Goal: Communication & Community: Participate in discussion

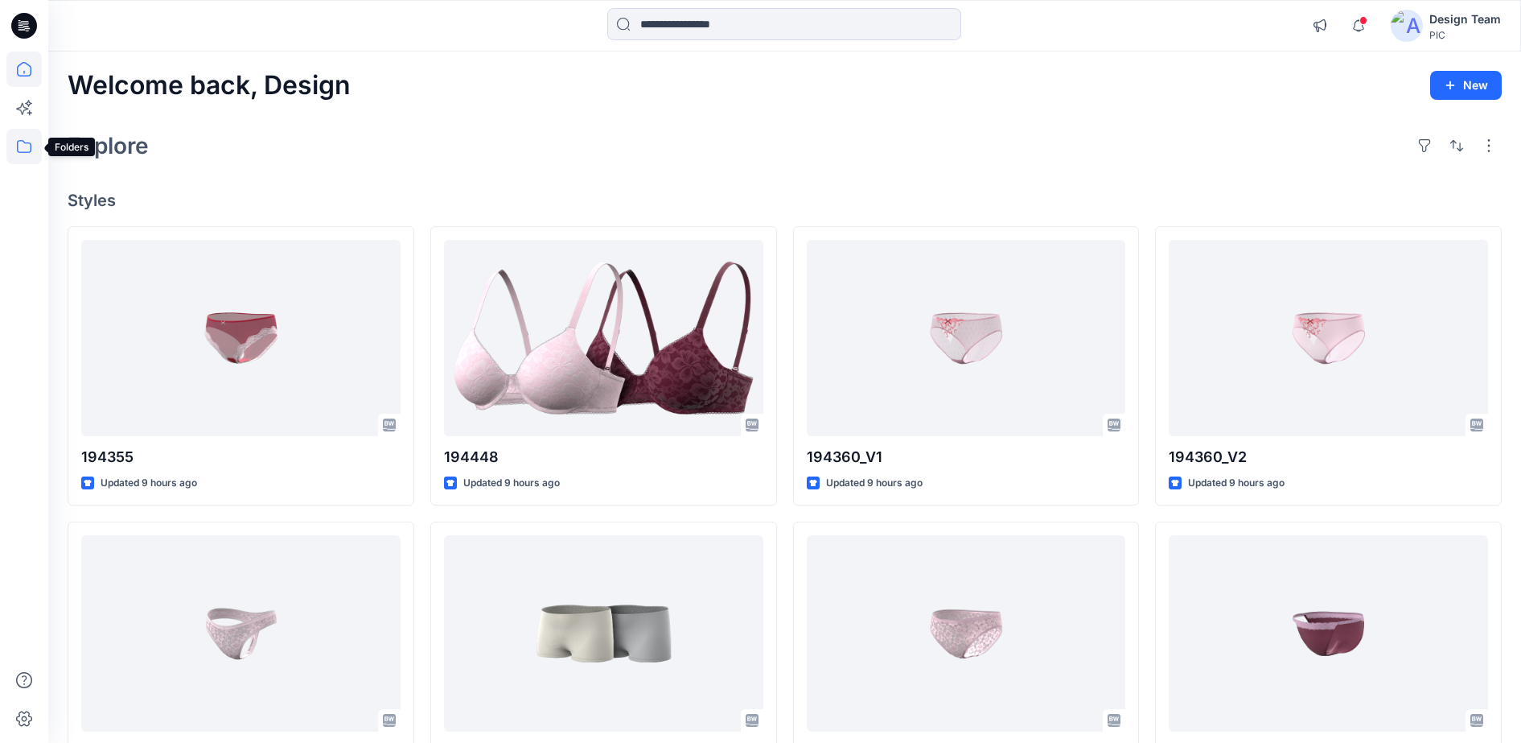
click at [32, 153] on icon at bounding box center [23, 146] width 35 height 35
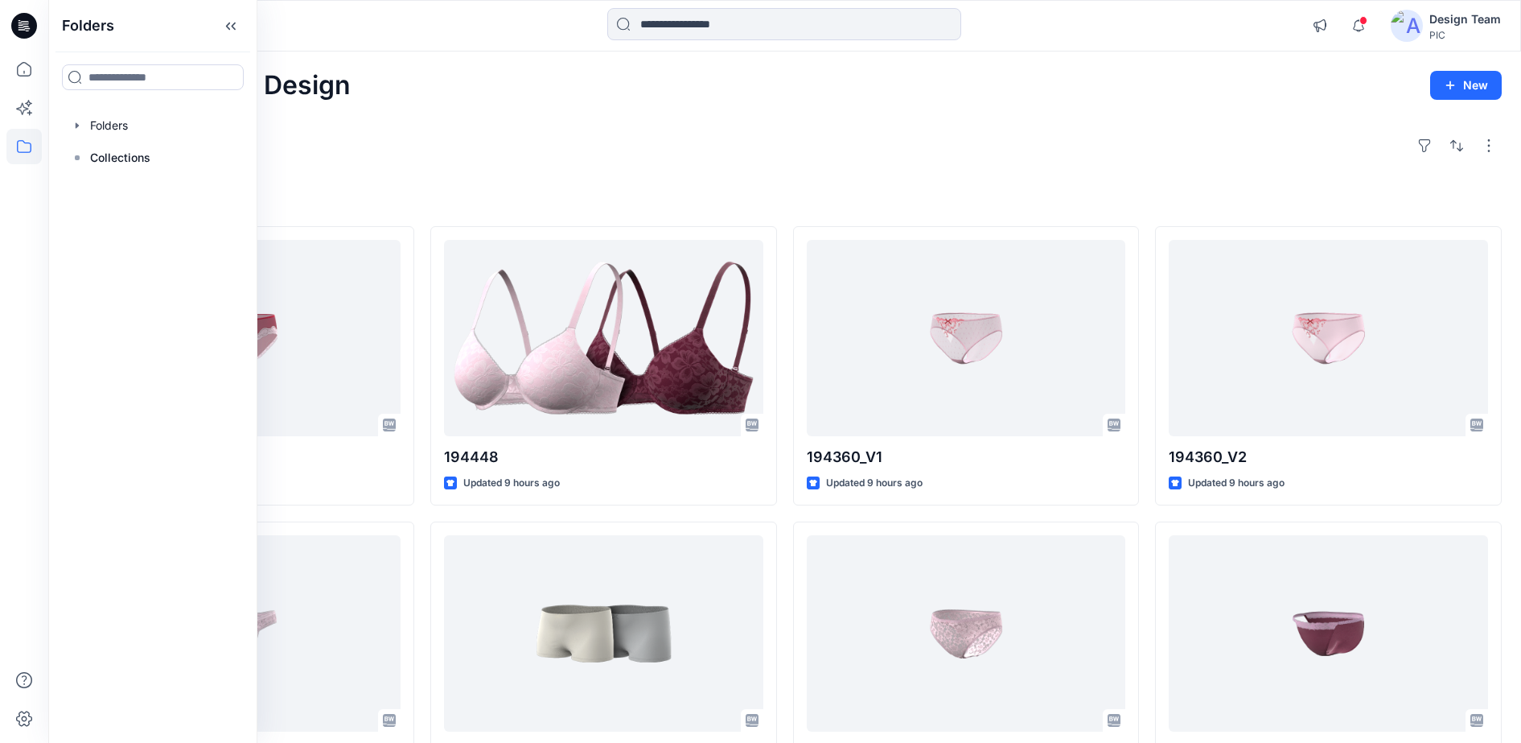
click at [26, 31] on icon at bounding box center [28, 31] width 4 height 1
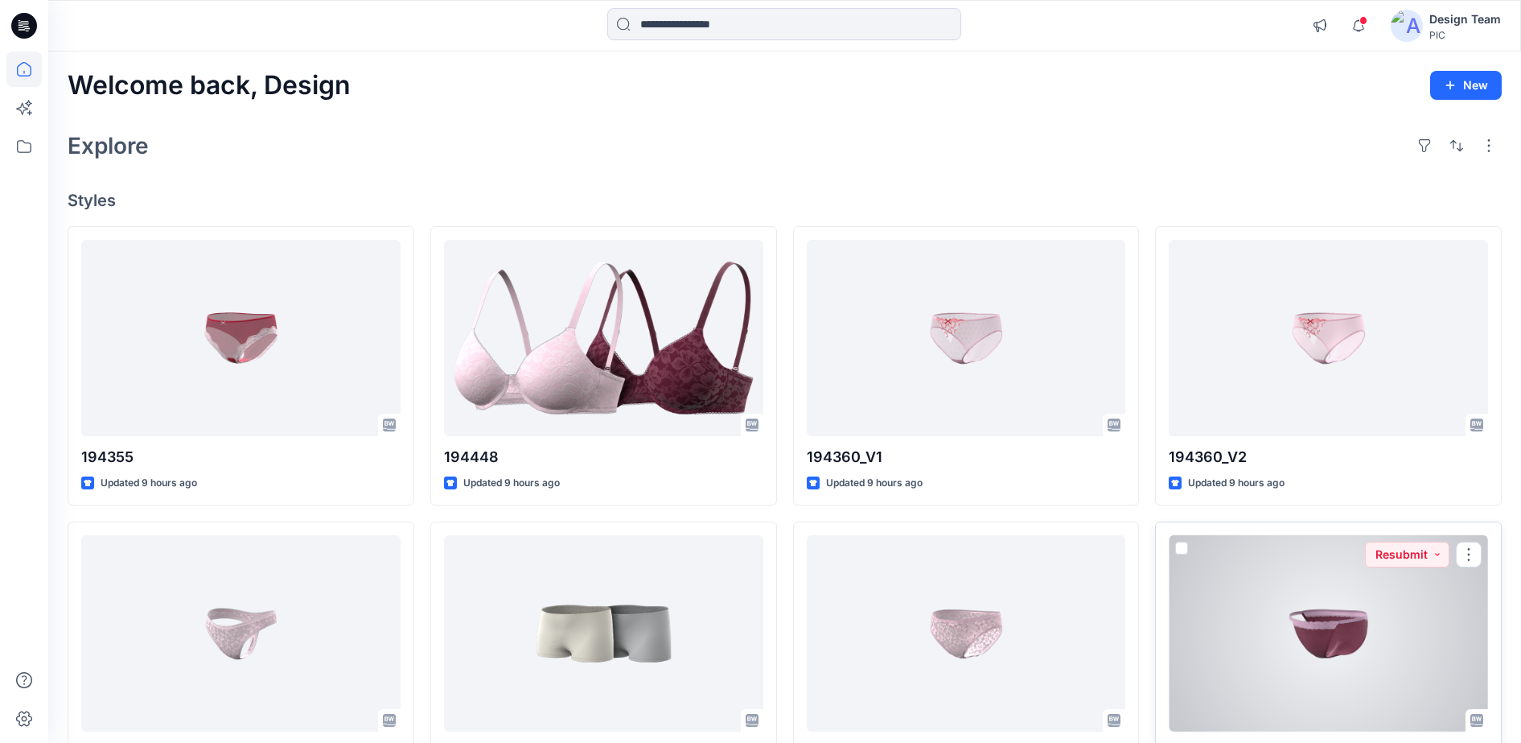
scroll to position [101, 0]
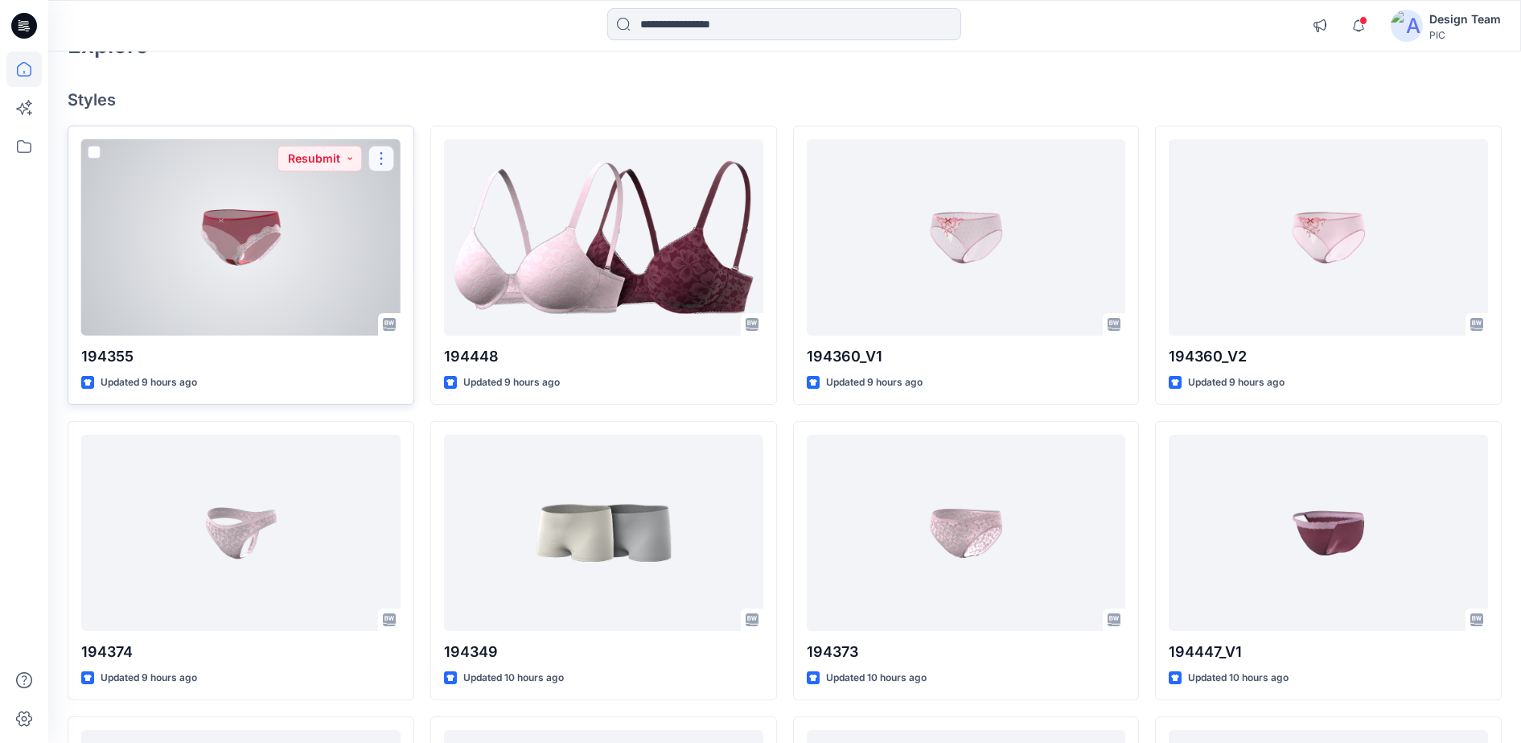
click at [384, 160] on button "button" at bounding box center [381, 159] width 26 height 26
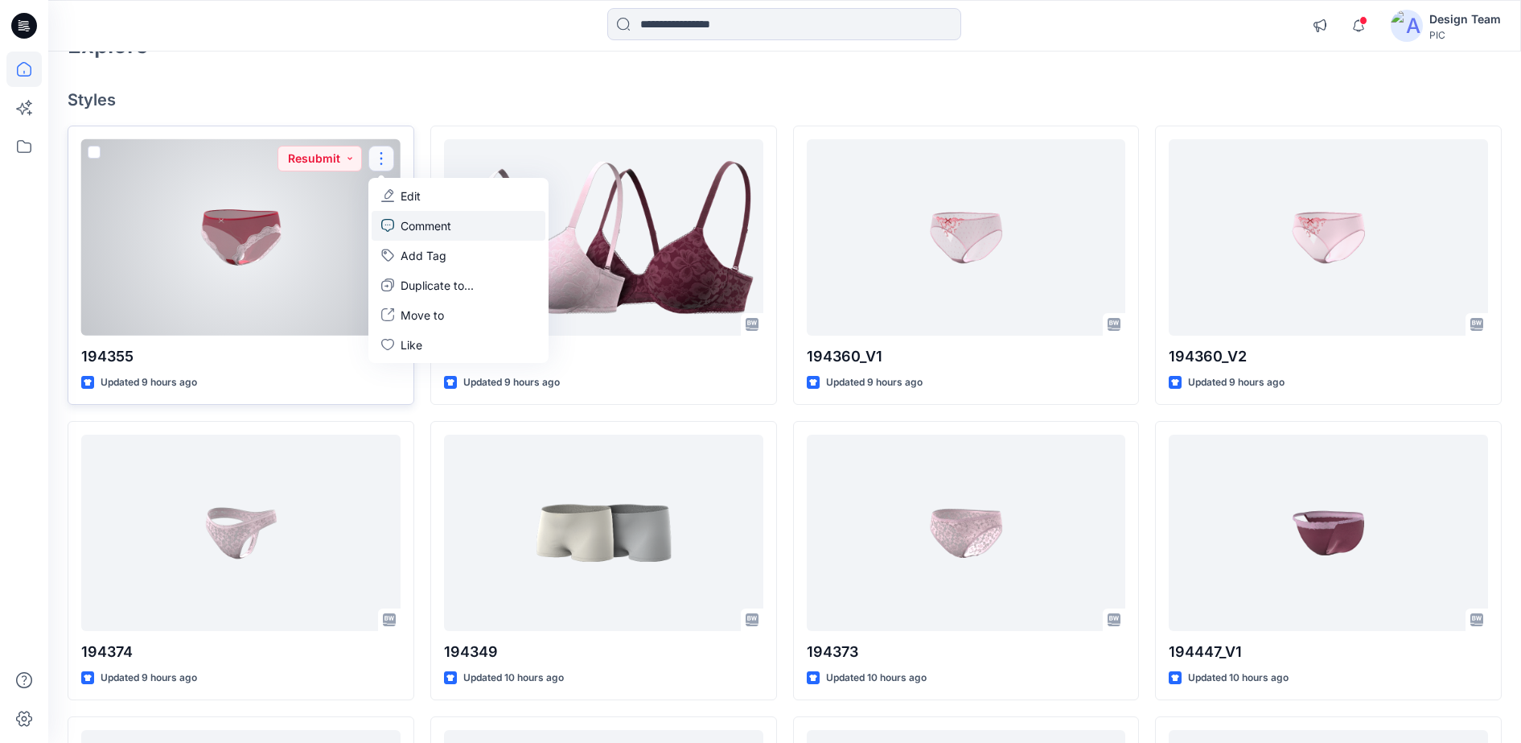
click at [404, 228] on p "Comment" at bounding box center [426, 225] width 51 height 17
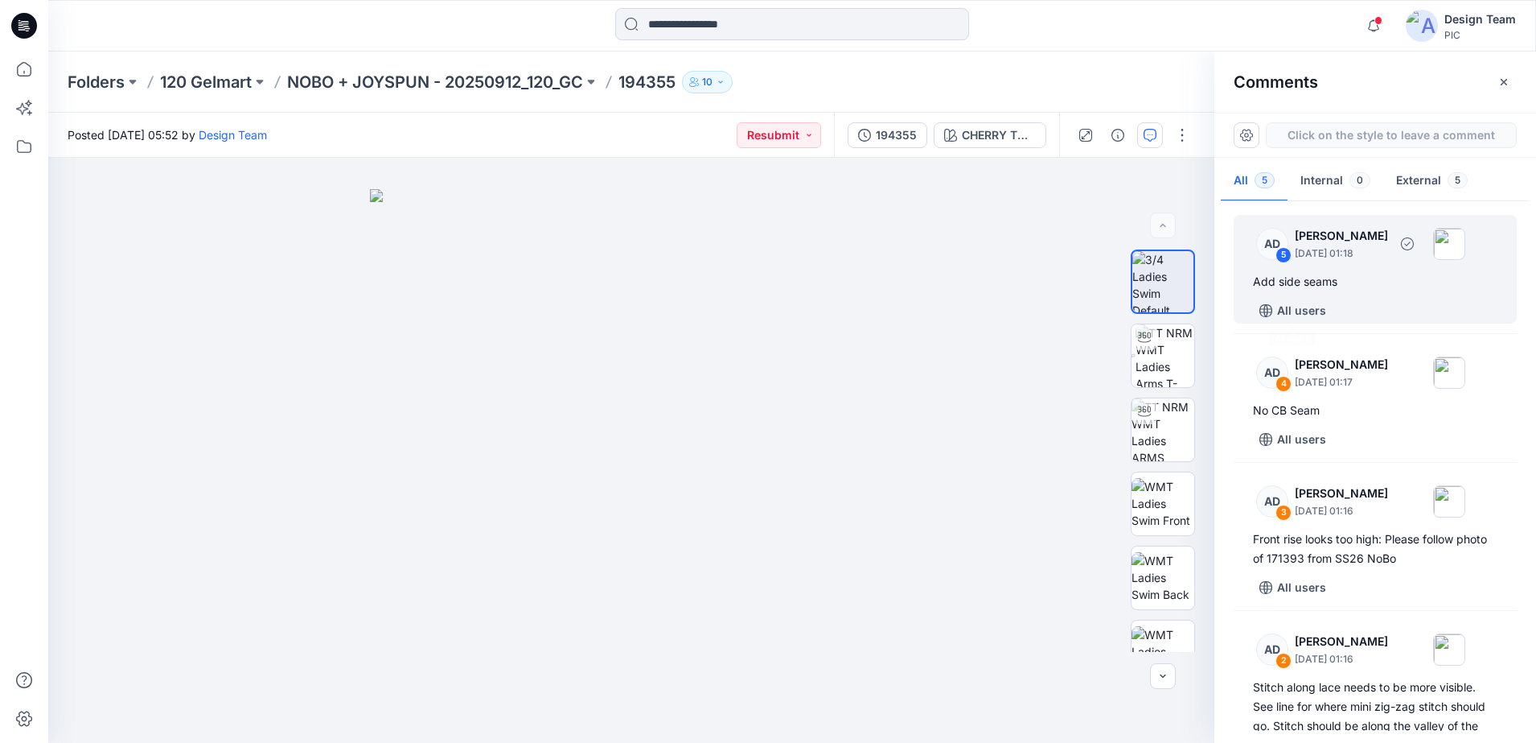
click at [1284, 265] on div "AD 5 [PERSON_NAME] [DATE] 01:18 Add side seams All users" at bounding box center [1375, 269] width 283 height 109
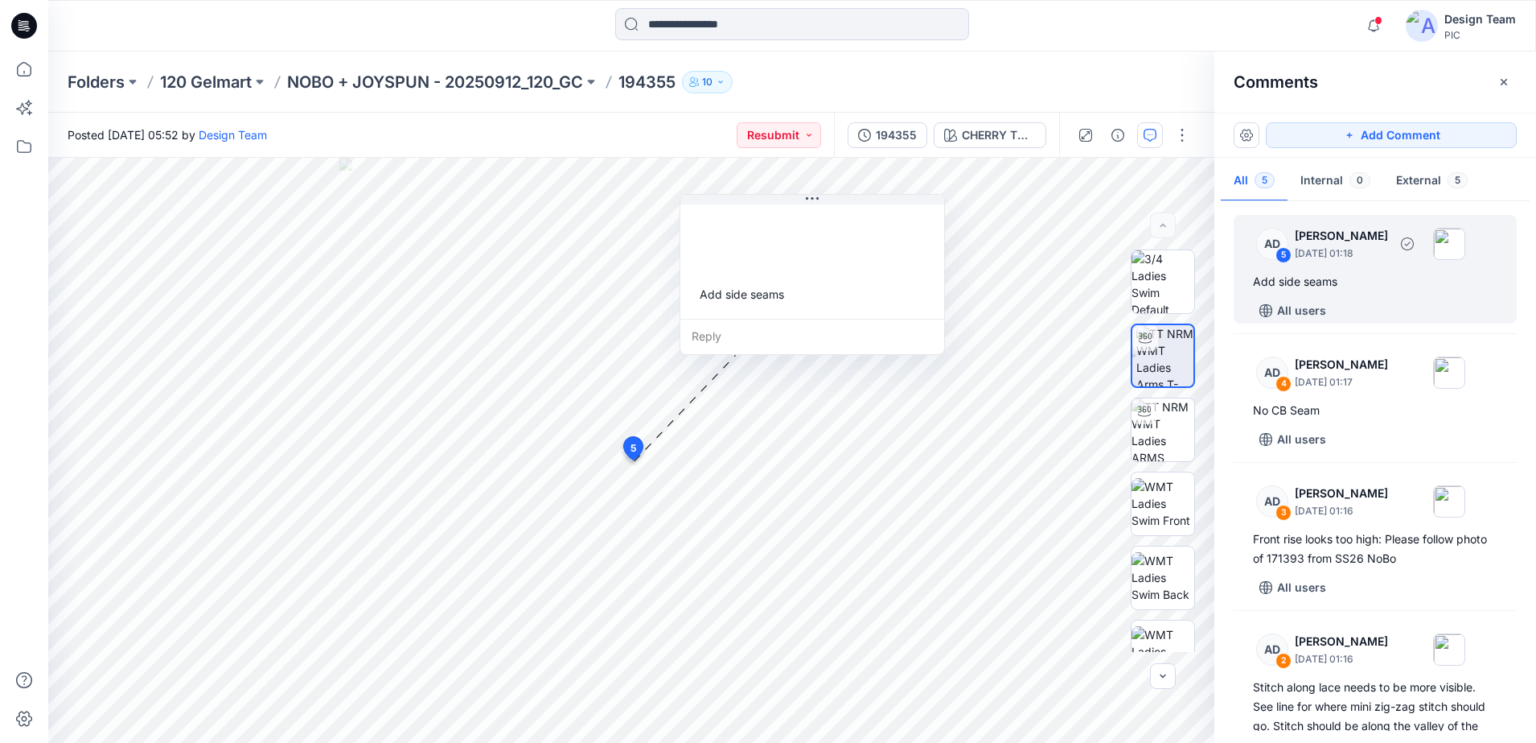
click at [1293, 272] on div "Add side seams" at bounding box center [1375, 281] width 245 height 19
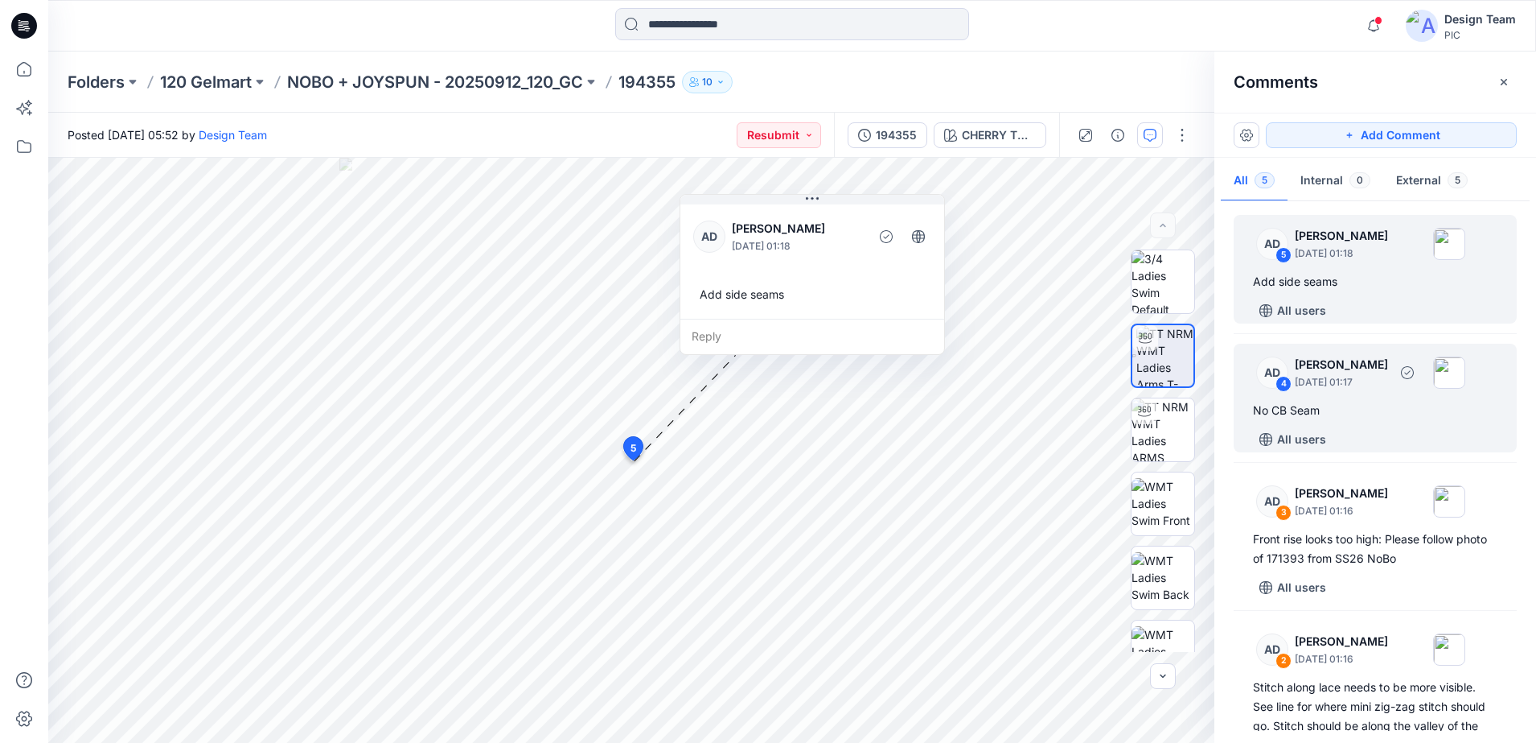
click at [1317, 376] on p "[DATE] 01:17" at bounding box center [1341, 382] width 93 height 16
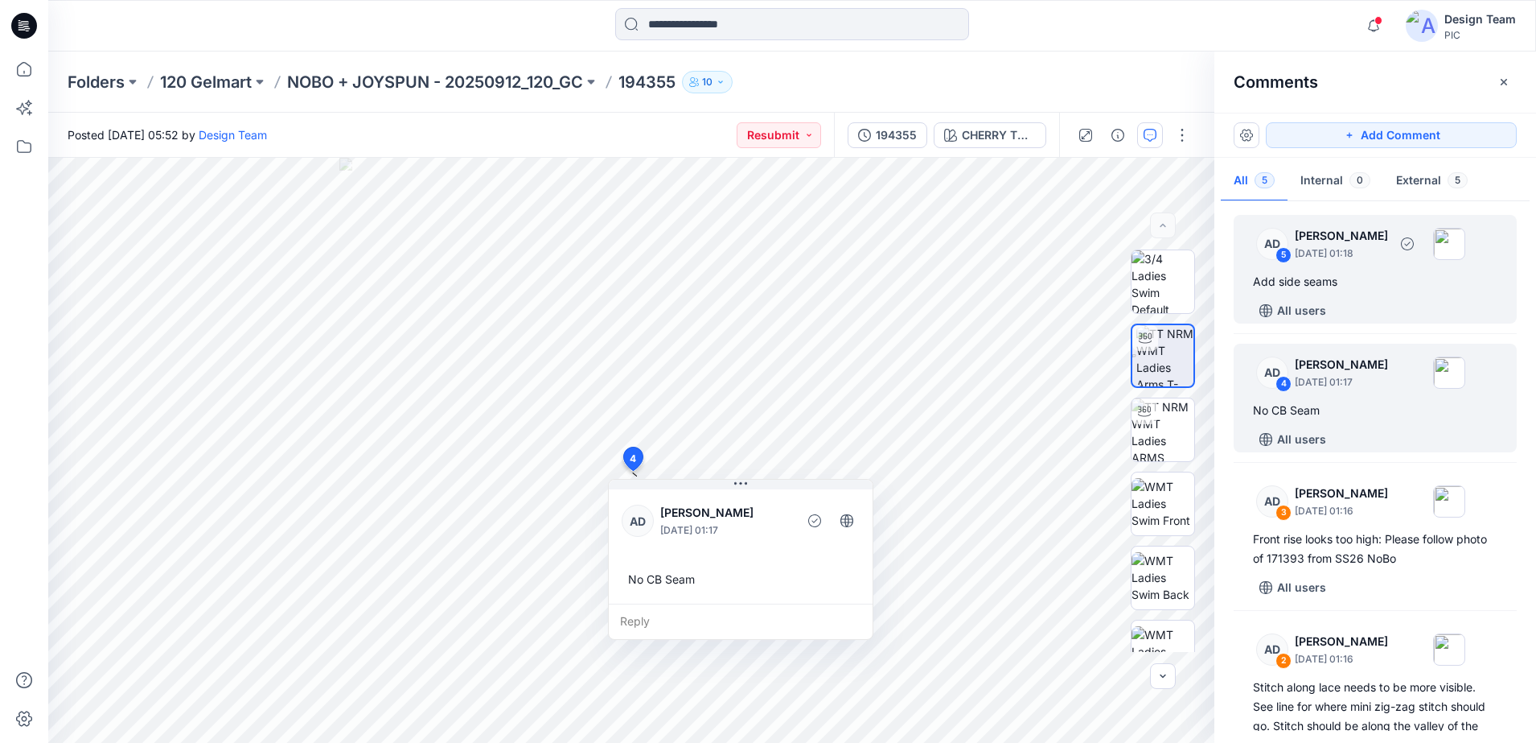
click at [1311, 284] on div "Add side seams" at bounding box center [1375, 281] width 245 height 19
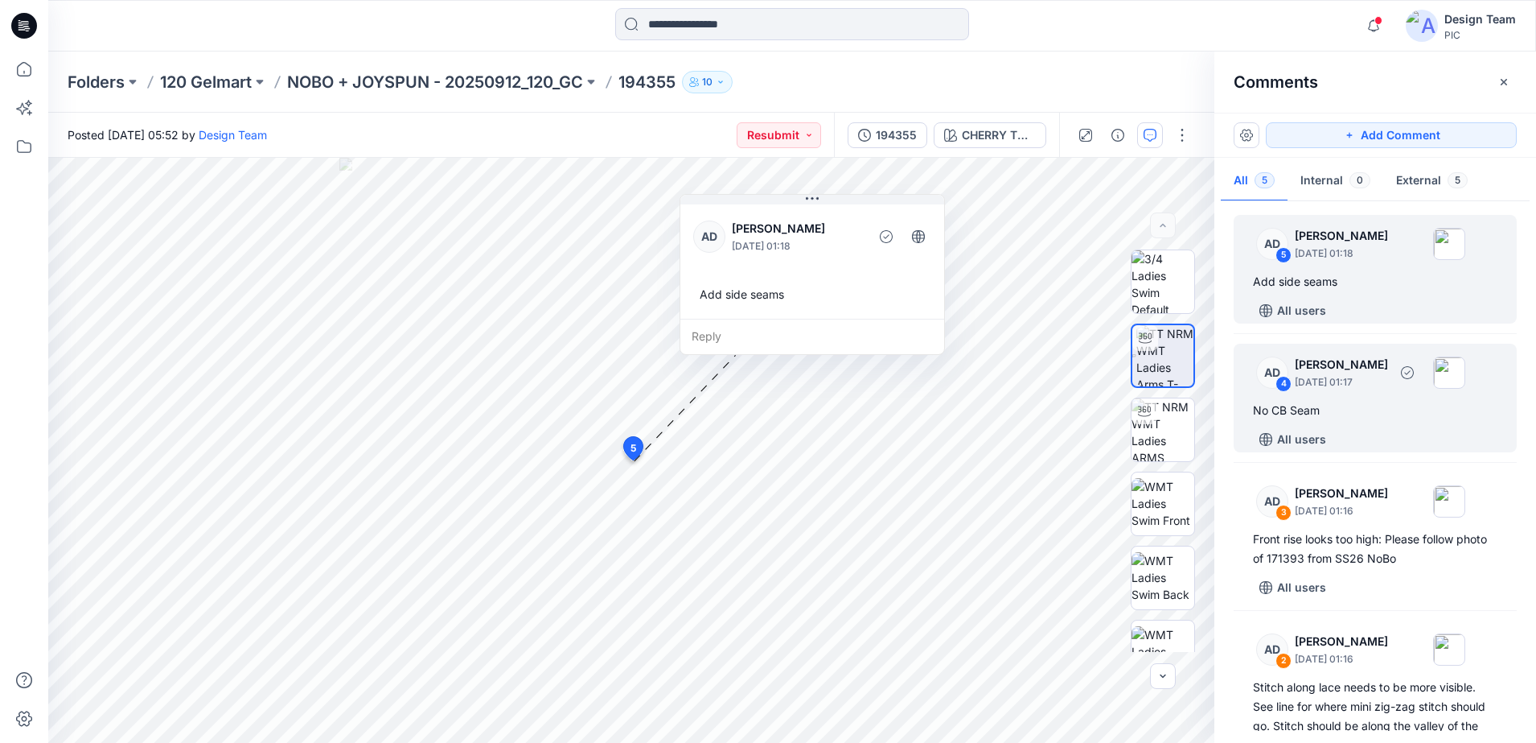
click at [1291, 347] on div "AD 4 [PERSON_NAME] [DATE] 01:17 No CB Seam All users" at bounding box center [1375, 397] width 283 height 109
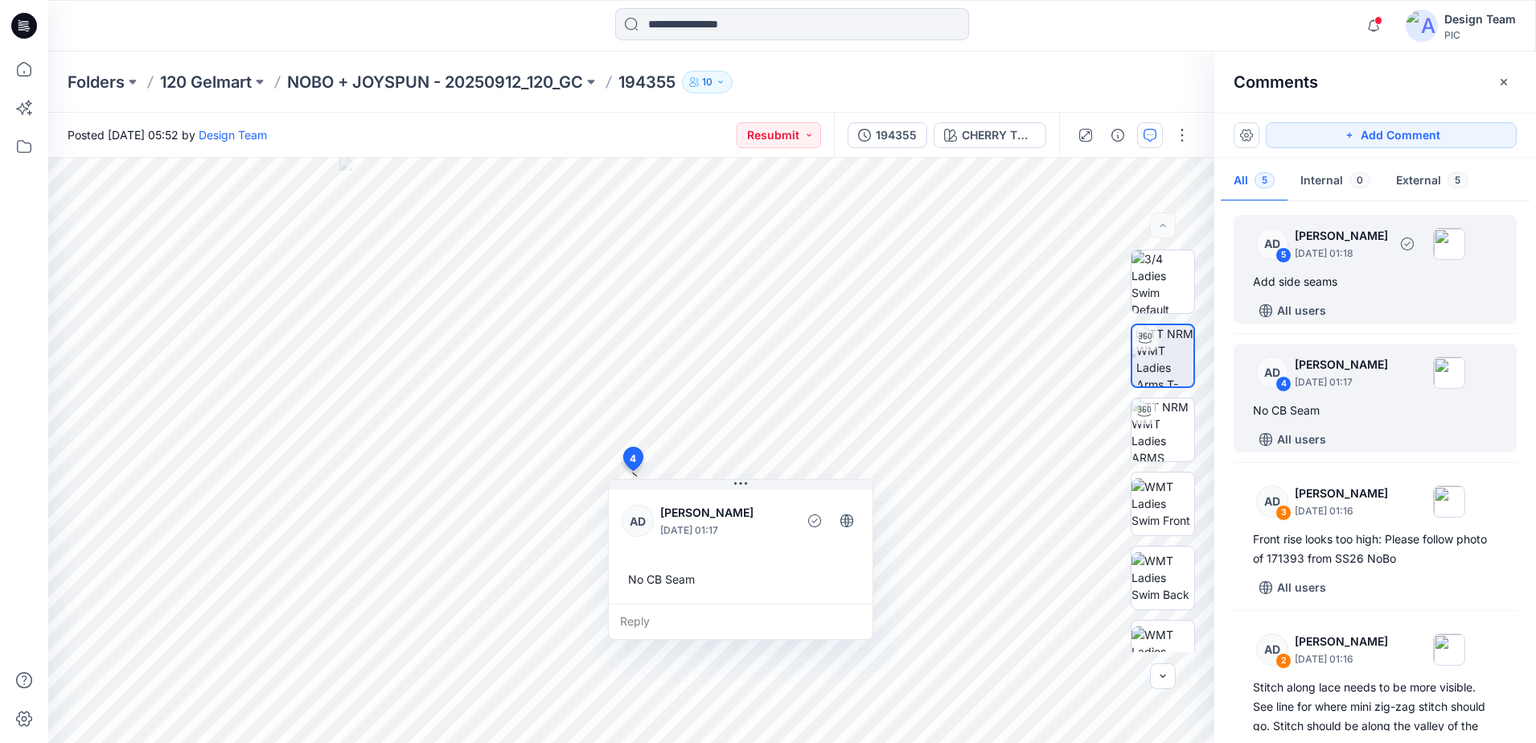
click at [1310, 266] on div "AD 5 [PERSON_NAME] [DATE] 01:18 Add side seams All users" at bounding box center [1375, 269] width 283 height 109
